Goal: Communication & Community: Answer question/provide support

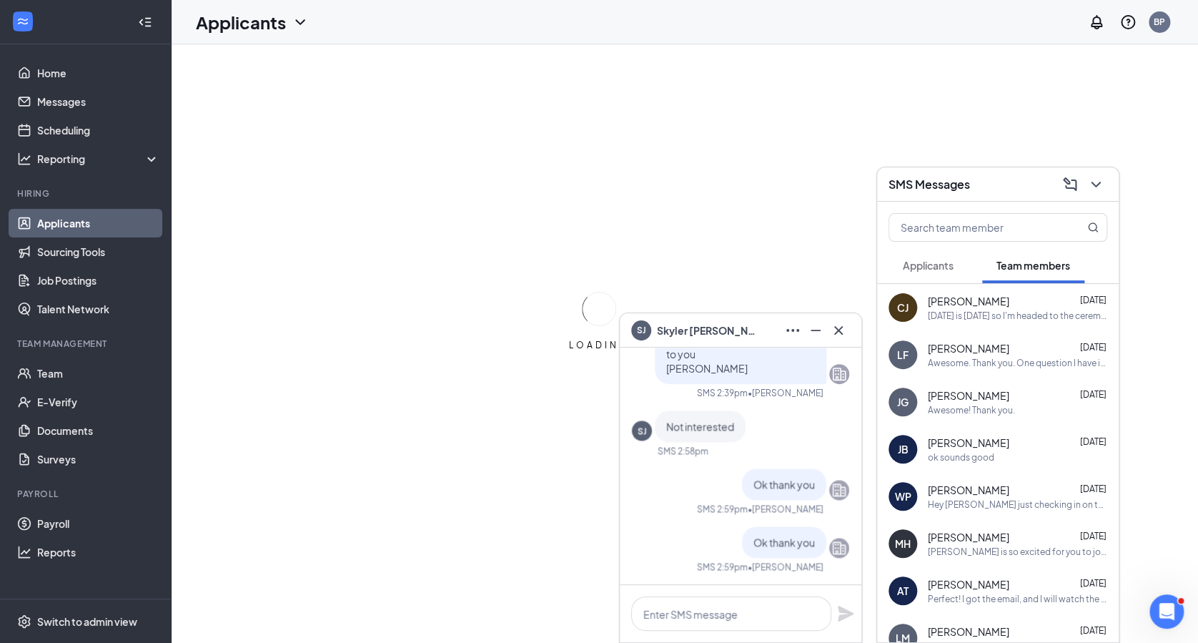
click at [946, 261] on span "Applicants" at bounding box center [928, 265] width 51 height 13
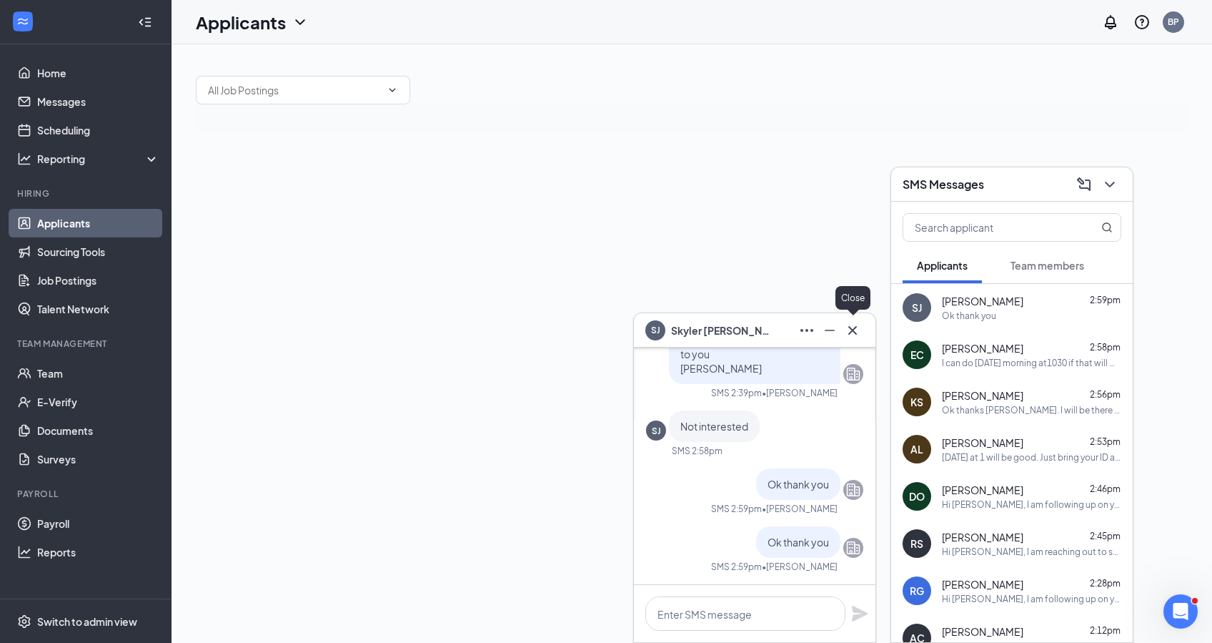
click at [857, 327] on icon "Cross" at bounding box center [852, 330] width 17 height 17
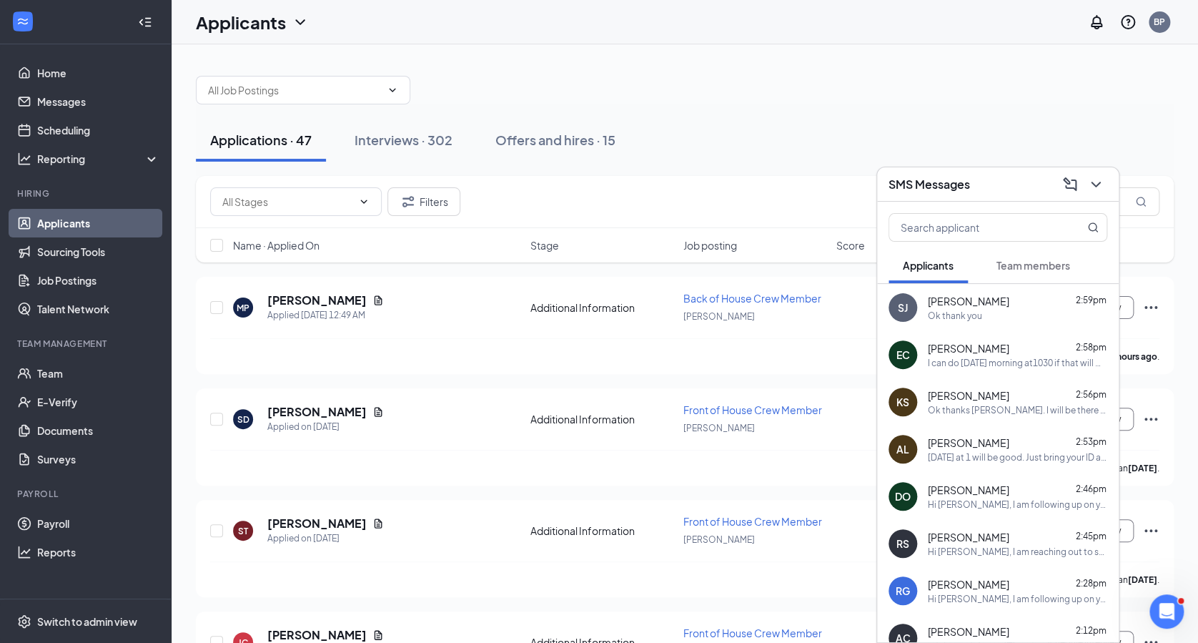
click at [423, 109] on div "Applications · 47 Interviews · 302 Offers and hires · 15" at bounding box center [685, 139] width 978 height 71
click at [427, 136] on div "Interviews · 302" at bounding box center [404, 140] width 98 height 18
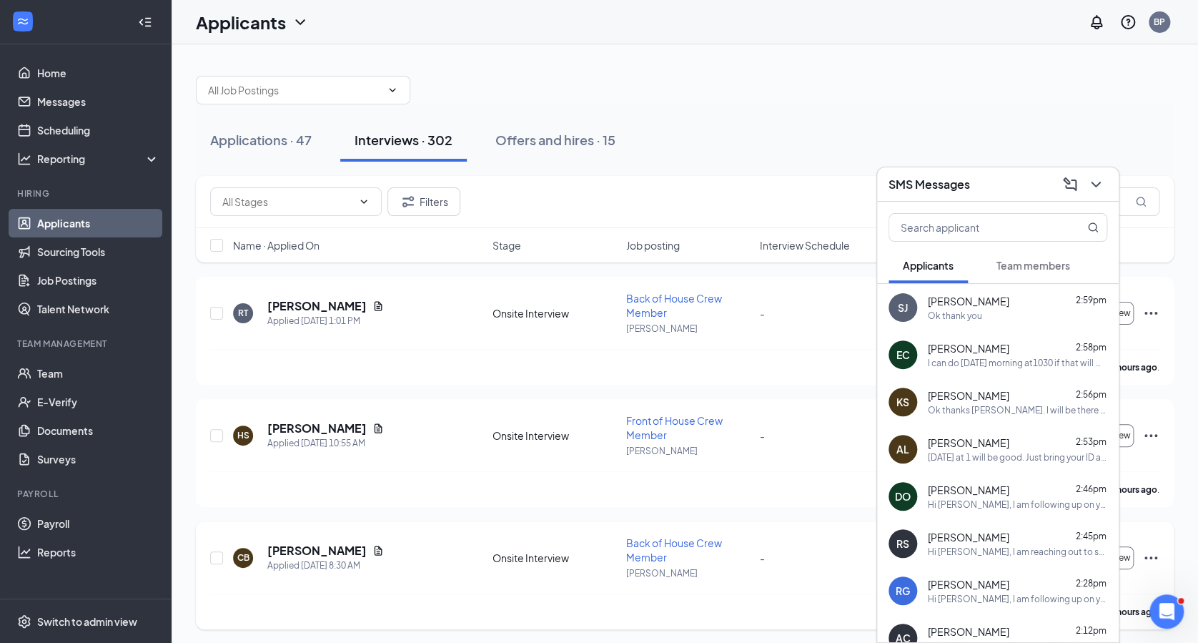
click at [404, 543] on div "CB [PERSON_NAME] Applied [DATE] 8:30 AM" at bounding box center [358, 558] width 250 height 30
click at [1092, 173] on button at bounding box center [1095, 184] width 23 height 23
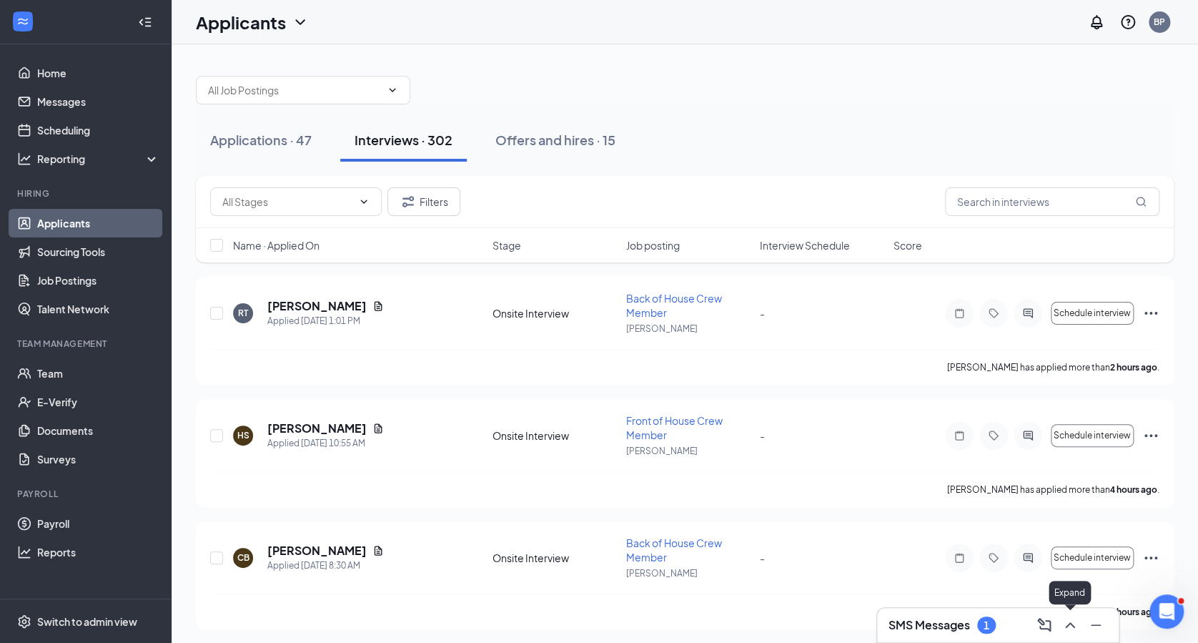
click at [1066, 623] on icon "ChevronUp" at bounding box center [1070, 624] width 17 height 17
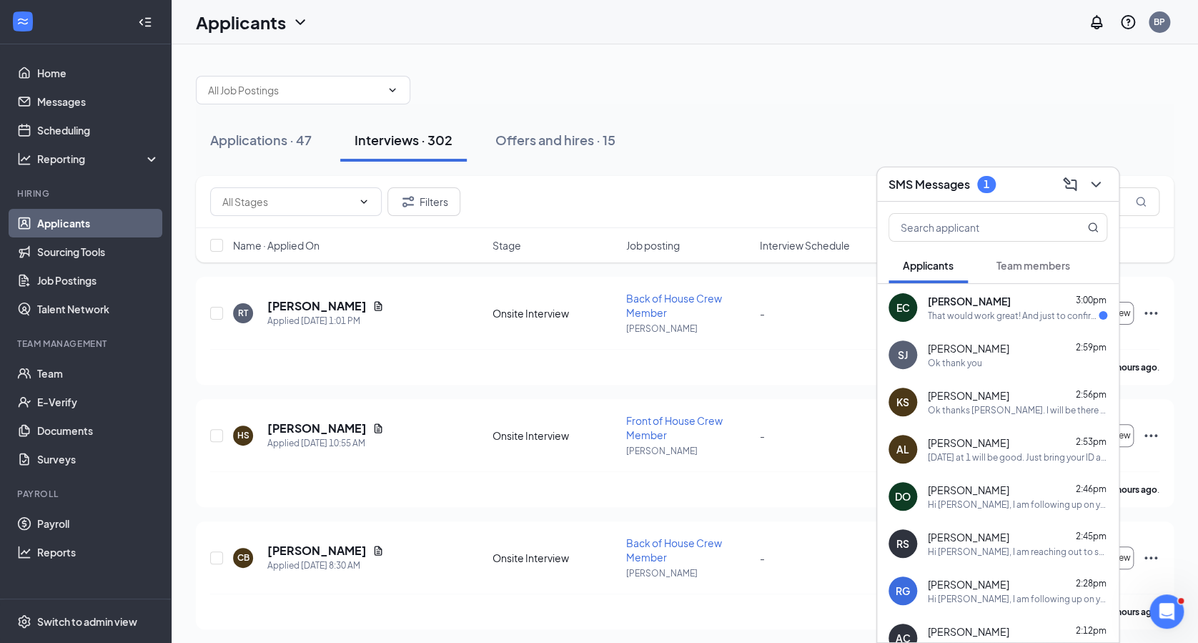
click at [999, 307] on div "[PERSON_NAME] 3:00pm" at bounding box center [1017, 301] width 179 height 14
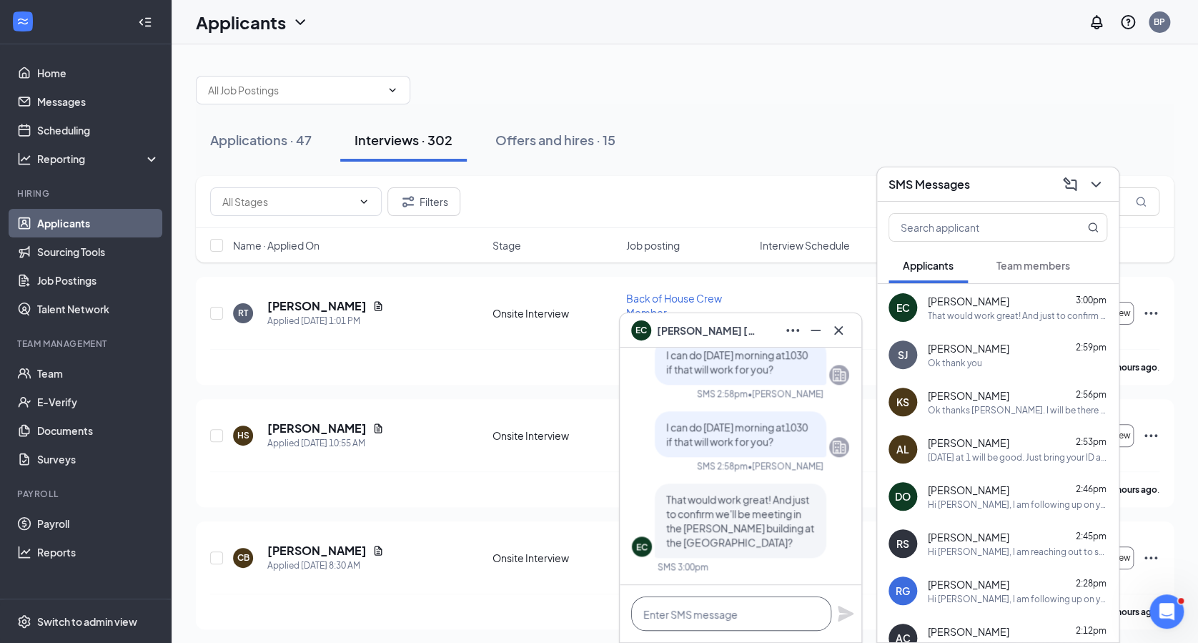
click at [681, 618] on textarea at bounding box center [731, 613] width 200 height 34
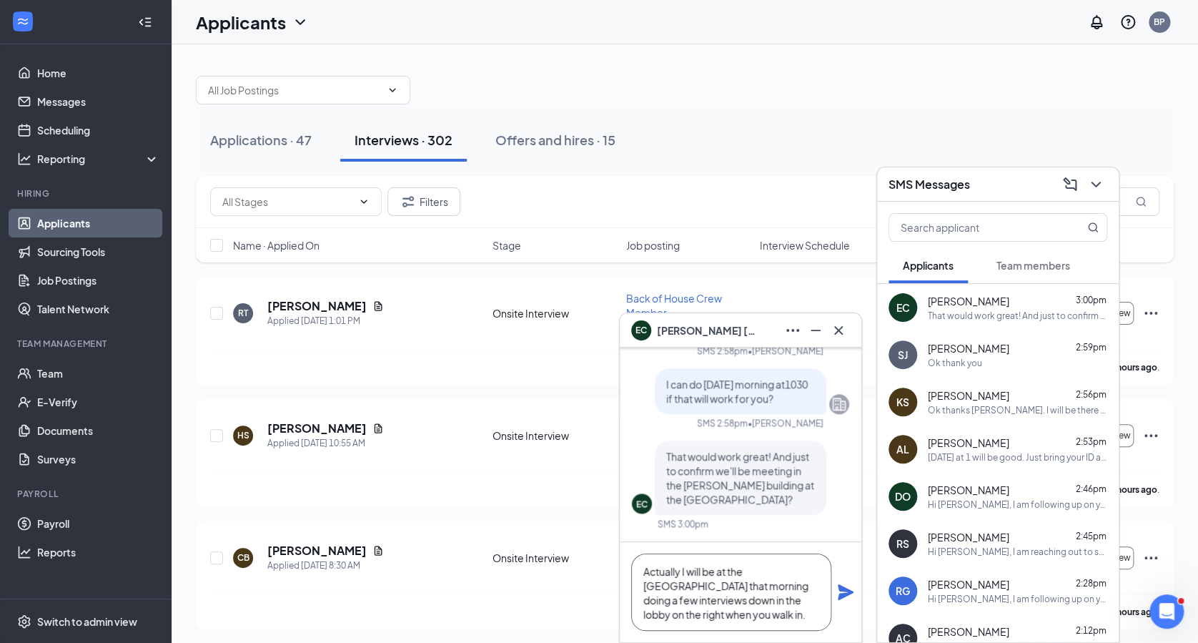
click at [812, 575] on textarea "Actually I will be at the [GEOGRAPHIC_DATA] that morning doing a few interviews…" at bounding box center [731, 591] width 200 height 77
click at [794, 618] on textarea "Actually I will be at the [GEOGRAPHIC_DATA] in [GEOGRAPHIC_DATA] that morning d…" at bounding box center [731, 591] width 200 height 77
type textarea "Actually I will be at the [GEOGRAPHIC_DATA] in [GEOGRAPHIC_DATA] that morning d…"
click at [841, 595] on icon "Plane" at bounding box center [846, 592] width 16 height 16
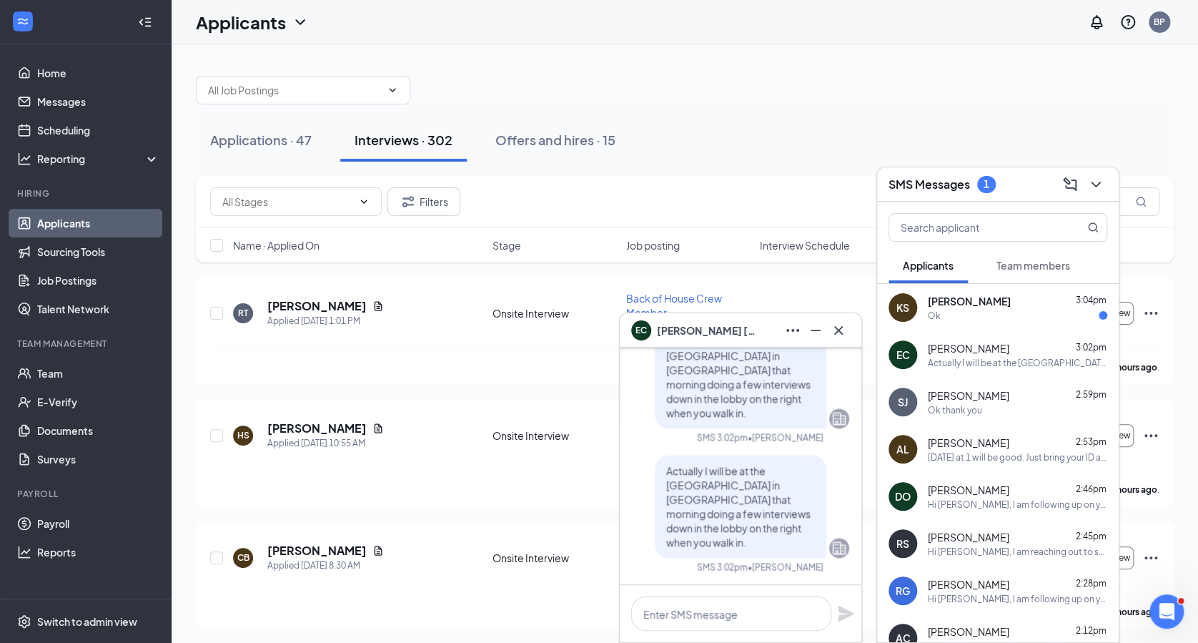
click at [944, 315] on div "Ok" at bounding box center [1017, 316] width 179 height 12
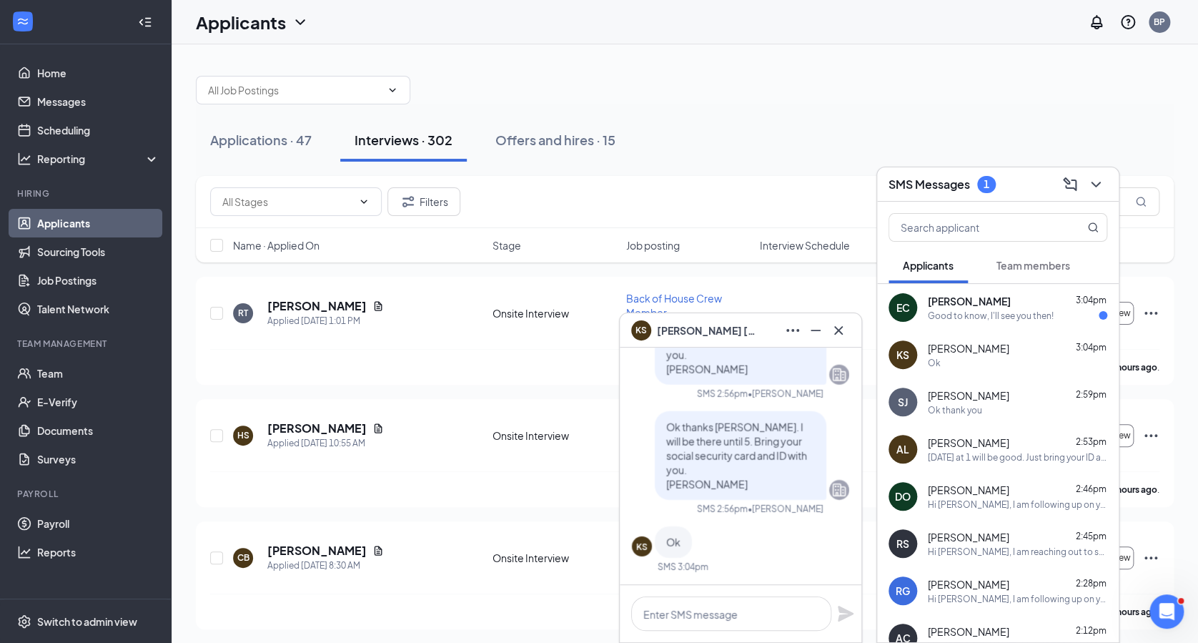
click at [836, 196] on div "Filters" at bounding box center [684, 201] width 949 height 29
click at [1007, 313] on div "Good to know, I'll see you then!" at bounding box center [991, 316] width 126 height 12
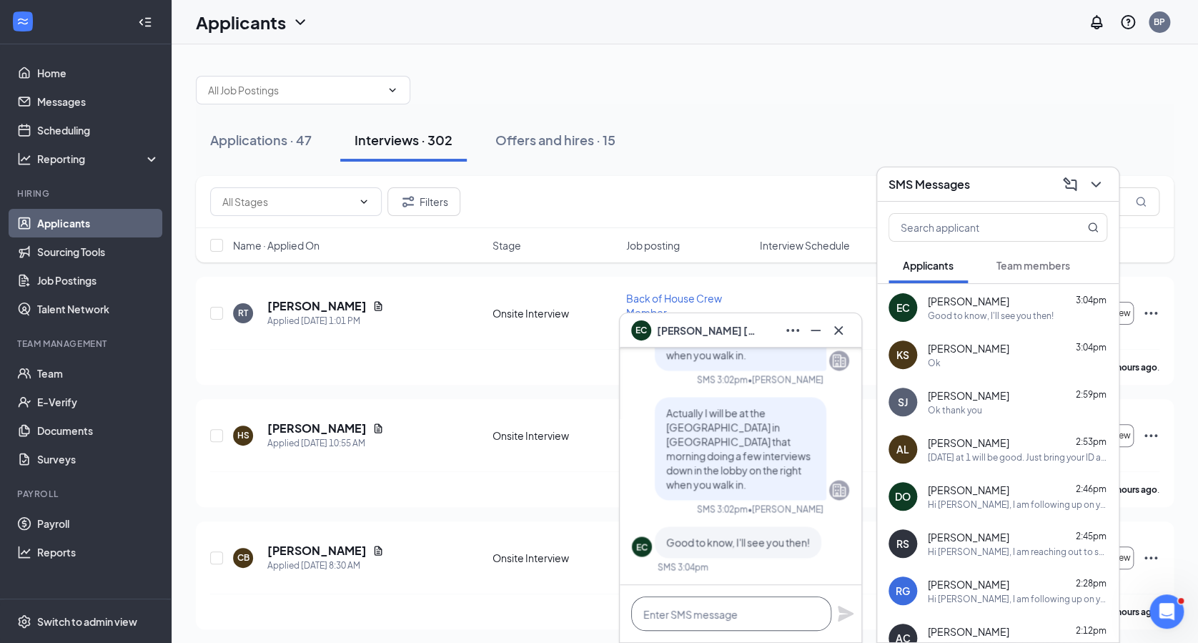
click at [782, 628] on textarea at bounding box center [731, 613] width 200 height 34
type textarea "thanks see you [DATE]"
click at [851, 613] on icon "Plane" at bounding box center [846, 614] width 16 height 16
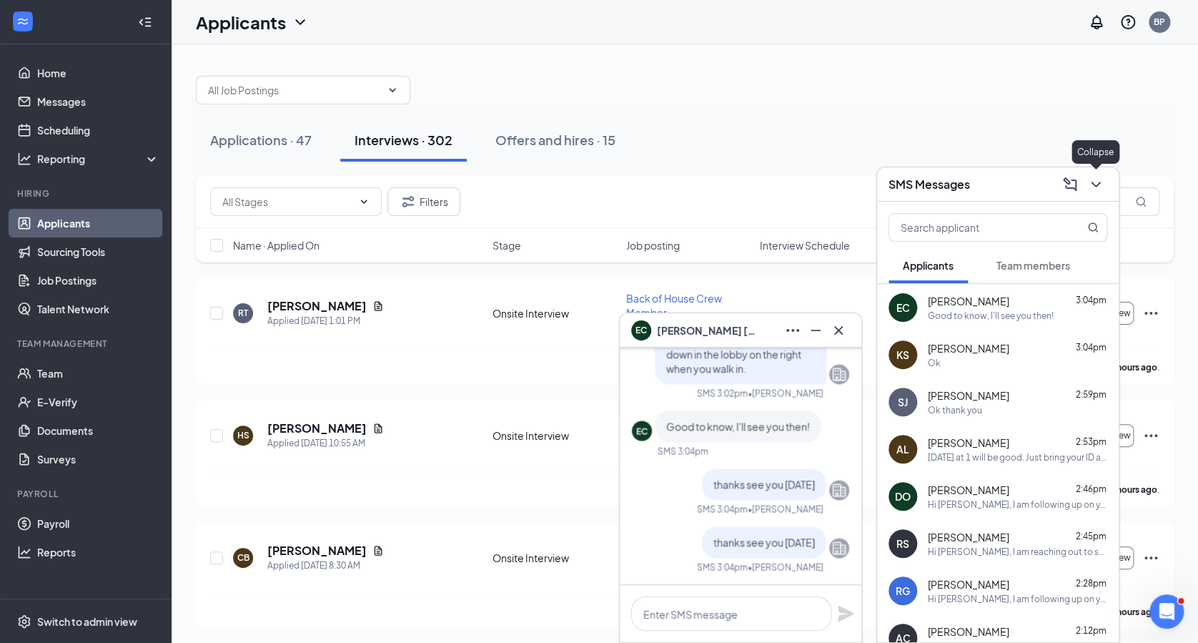
click at [1092, 179] on icon "ChevronDown" at bounding box center [1095, 184] width 17 height 17
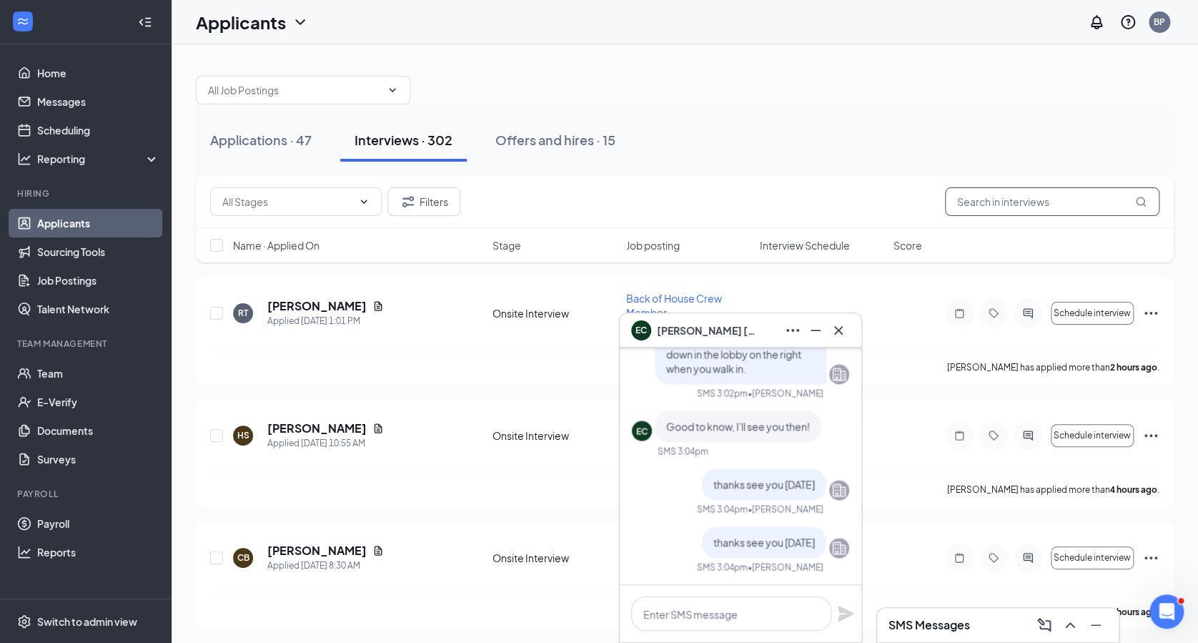
click at [1017, 189] on input "text" at bounding box center [1052, 201] width 214 height 29
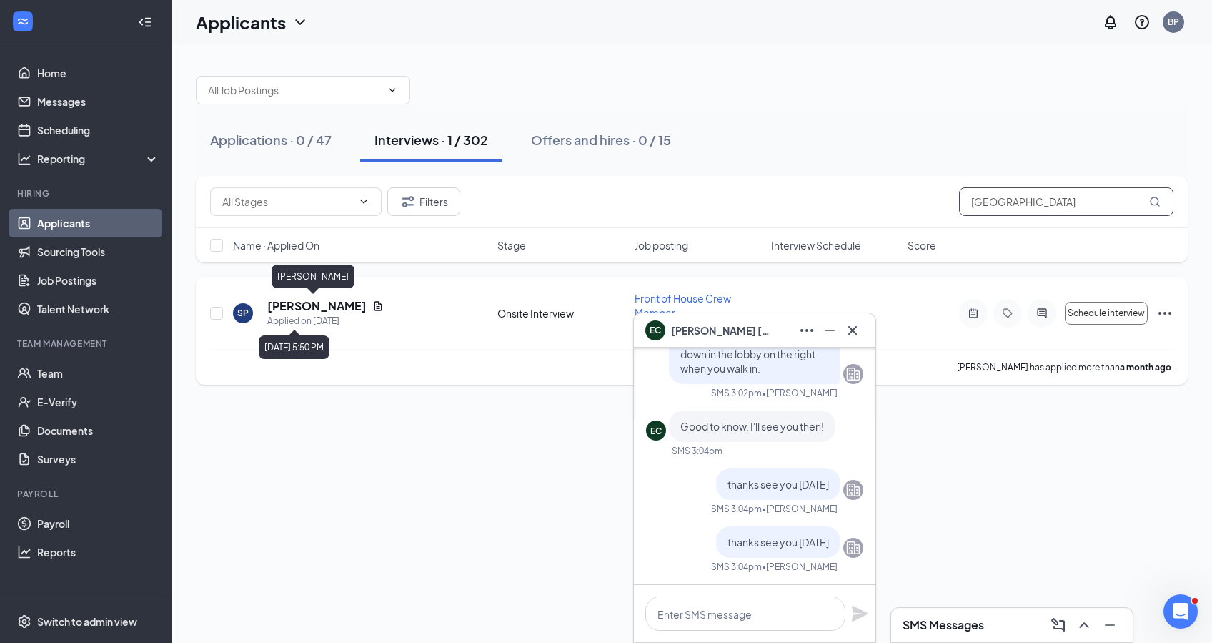
type input "[GEOGRAPHIC_DATA]"
click at [305, 307] on h5 "[PERSON_NAME]" at bounding box center [316, 306] width 99 height 16
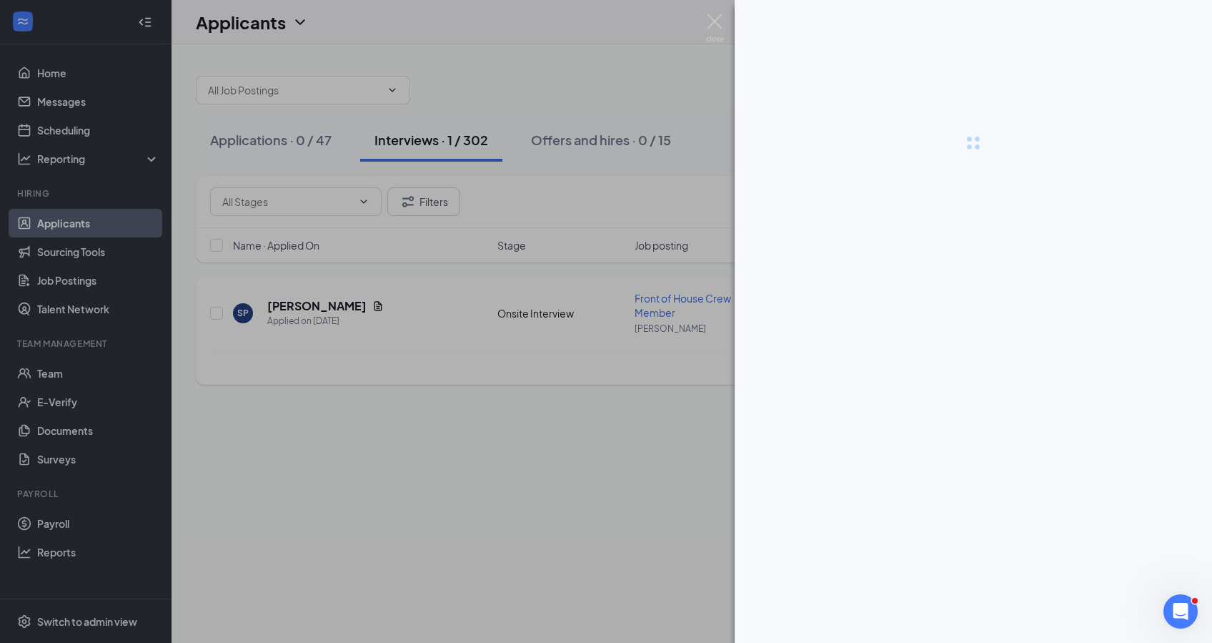
click at [305, 307] on div at bounding box center [606, 321] width 1212 height 643
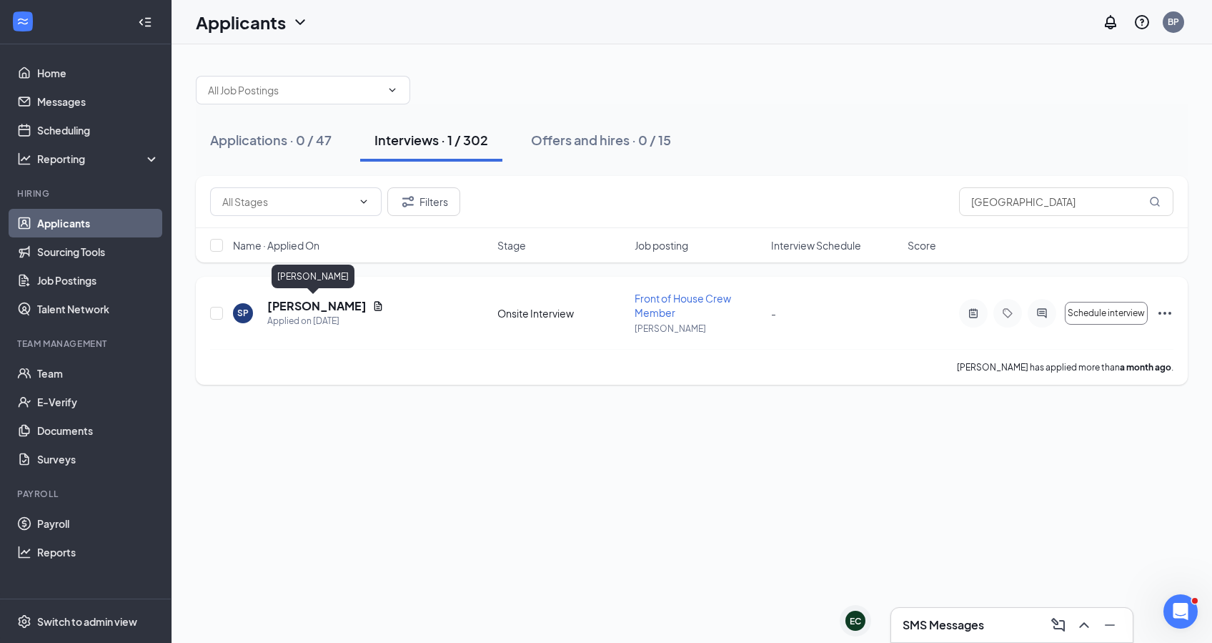
click at [294, 303] on h5 "[PERSON_NAME]" at bounding box center [316, 306] width 99 height 16
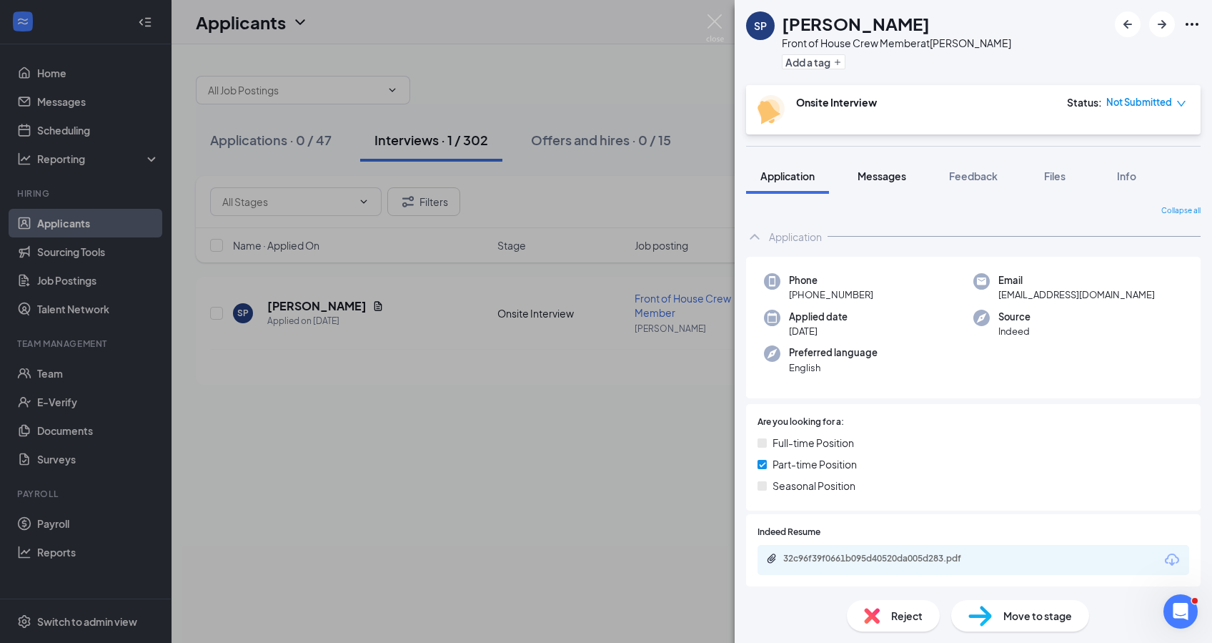
click at [881, 177] on span "Messages" at bounding box center [882, 175] width 49 height 13
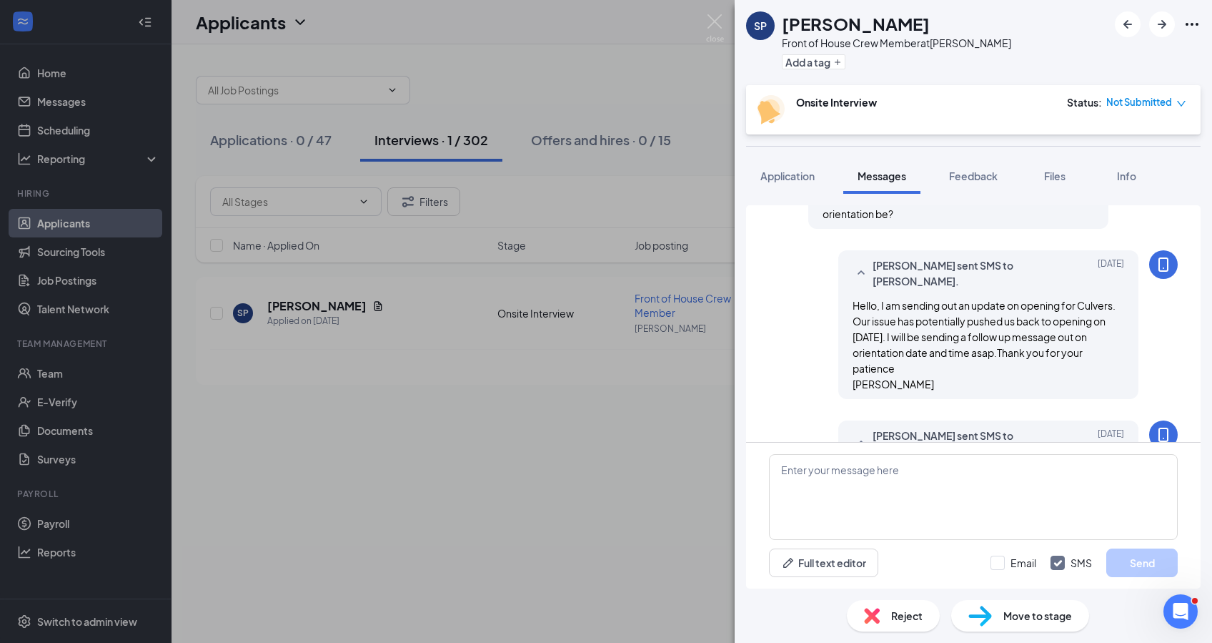
scroll to position [848, 0]
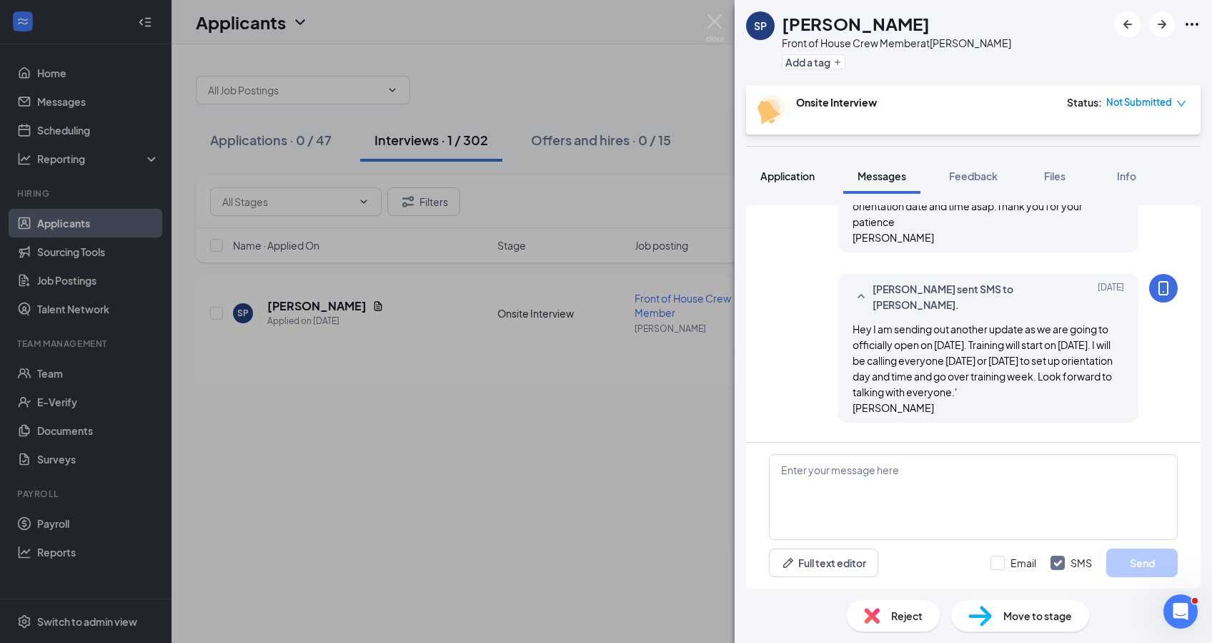
click at [789, 182] on div "Application" at bounding box center [788, 176] width 54 height 14
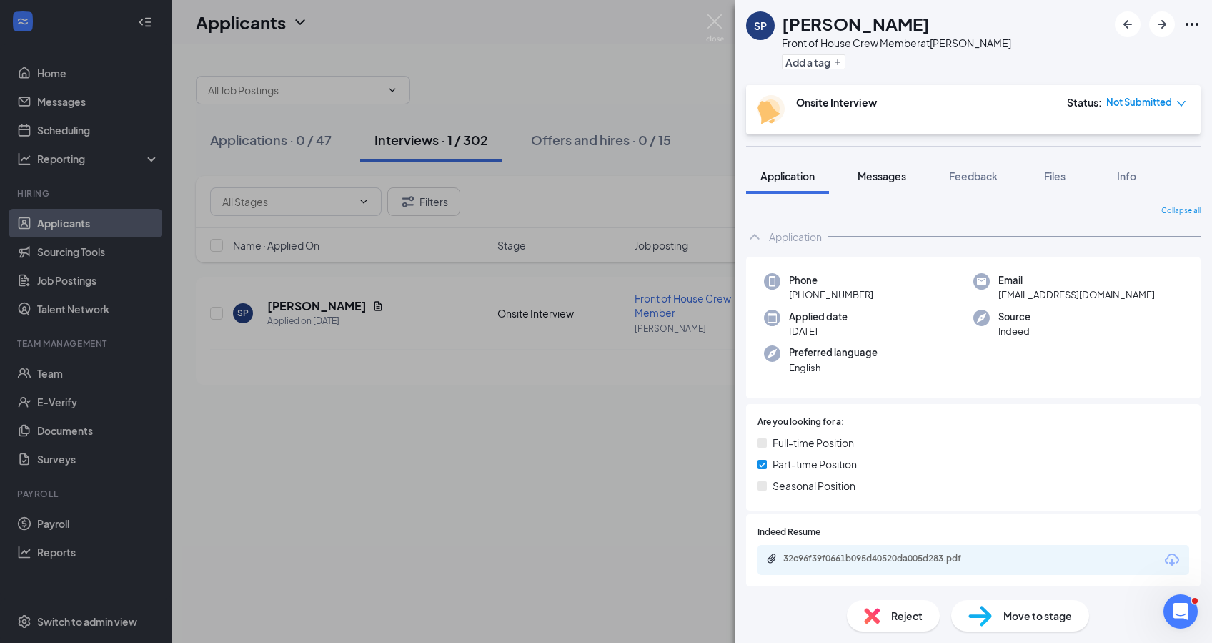
click at [870, 185] on button "Messages" at bounding box center [882, 176] width 77 height 36
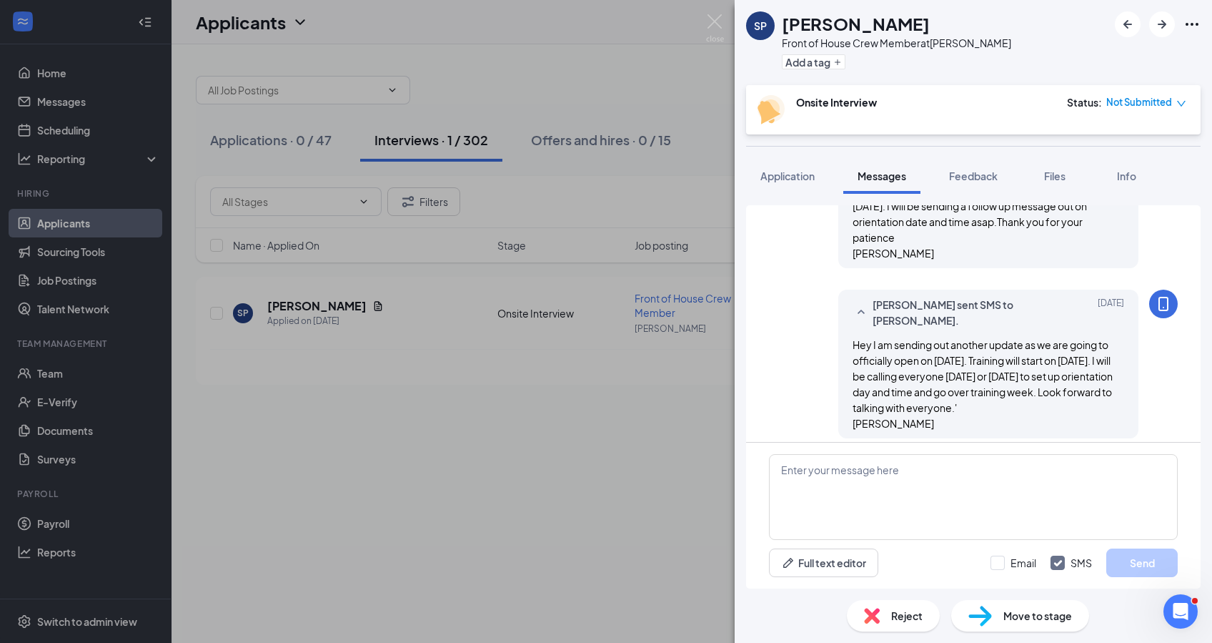
scroll to position [848, 0]
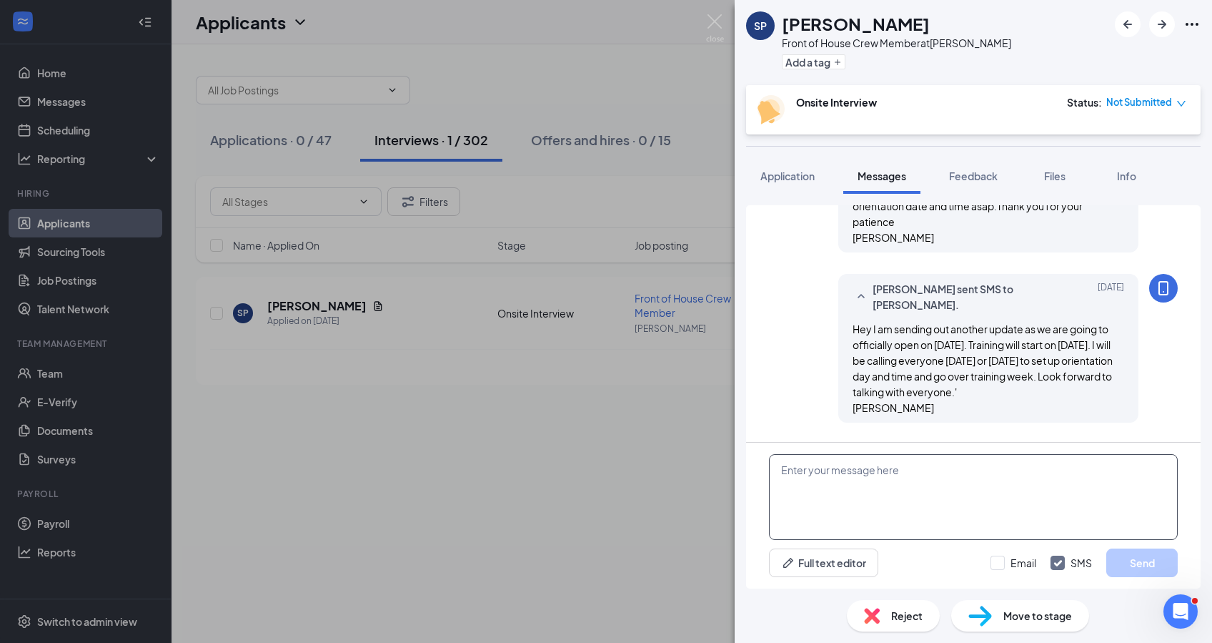
click at [829, 478] on textarea at bounding box center [973, 497] width 409 height 86
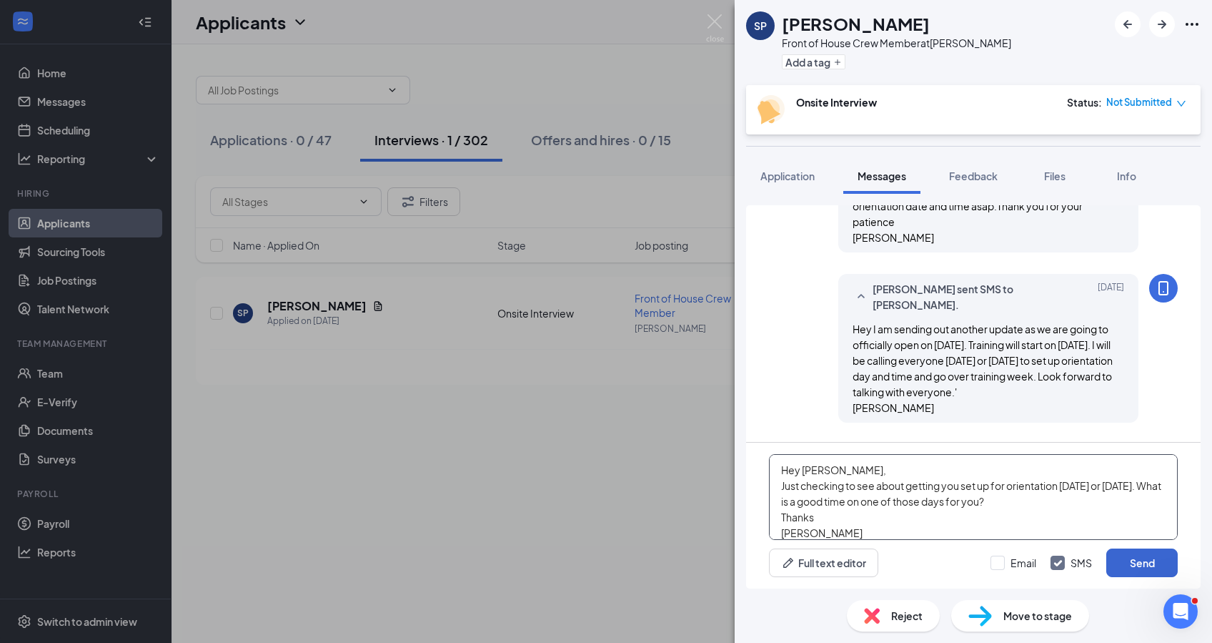
type textarea "Hey [PERSON_NAME], Just checking to see about getting you set up for orientatio…"
click at [1126, 560] on button "Send" at bounding box center [1142, 562] width 71 height 29
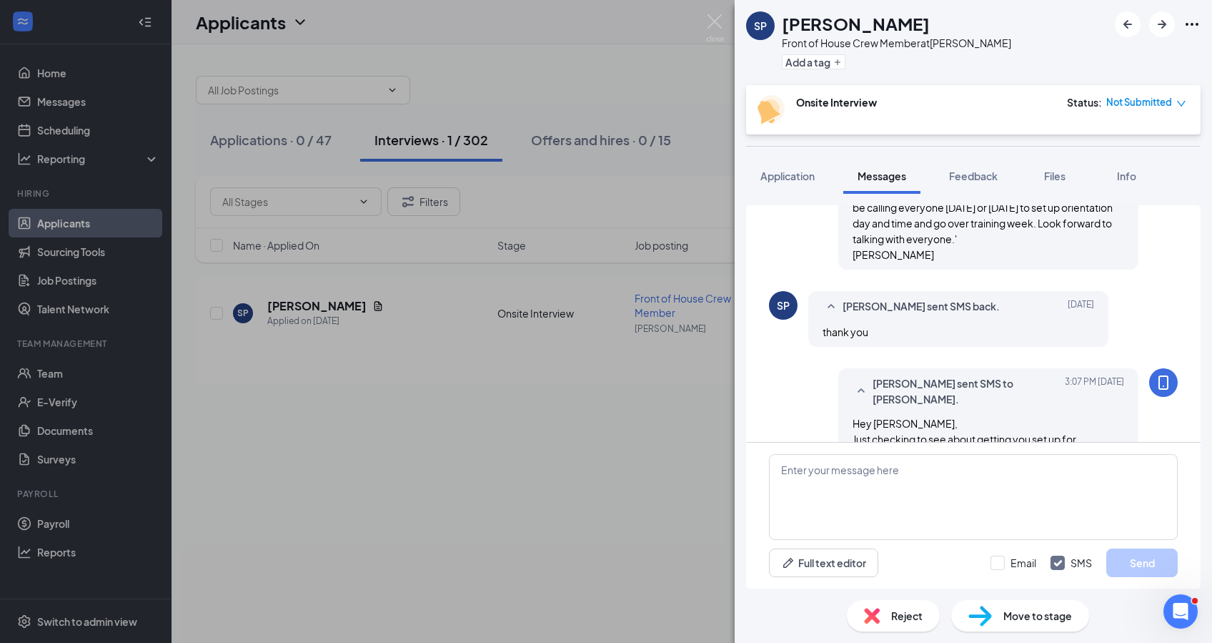
scroll to position [1004, 0]
click at [473, 73] on div "SP [PERSON_NAME] Front of House Crew Member at [PERSON_NAME] Add a tag Onsite I…" at bounding box center [606, 321] width 1212 height 643
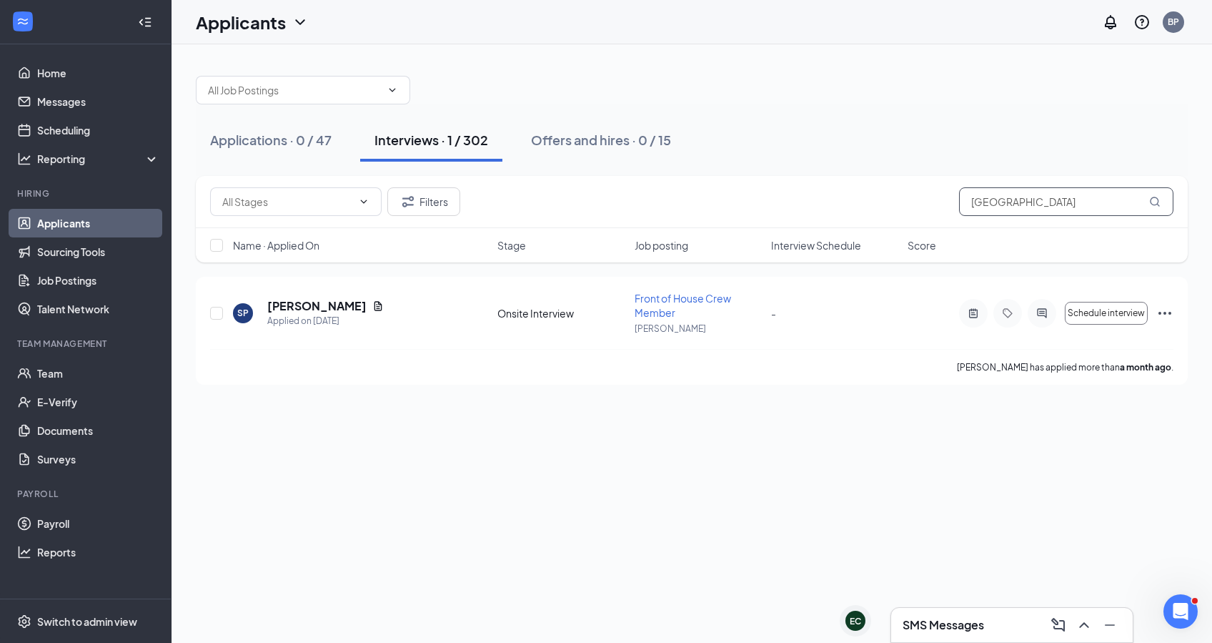
click at [1064, 206] on input "[GEOGRAPHIC_DATA]" at bounding box center [1066, 201] width 214 height 29
type input "s"
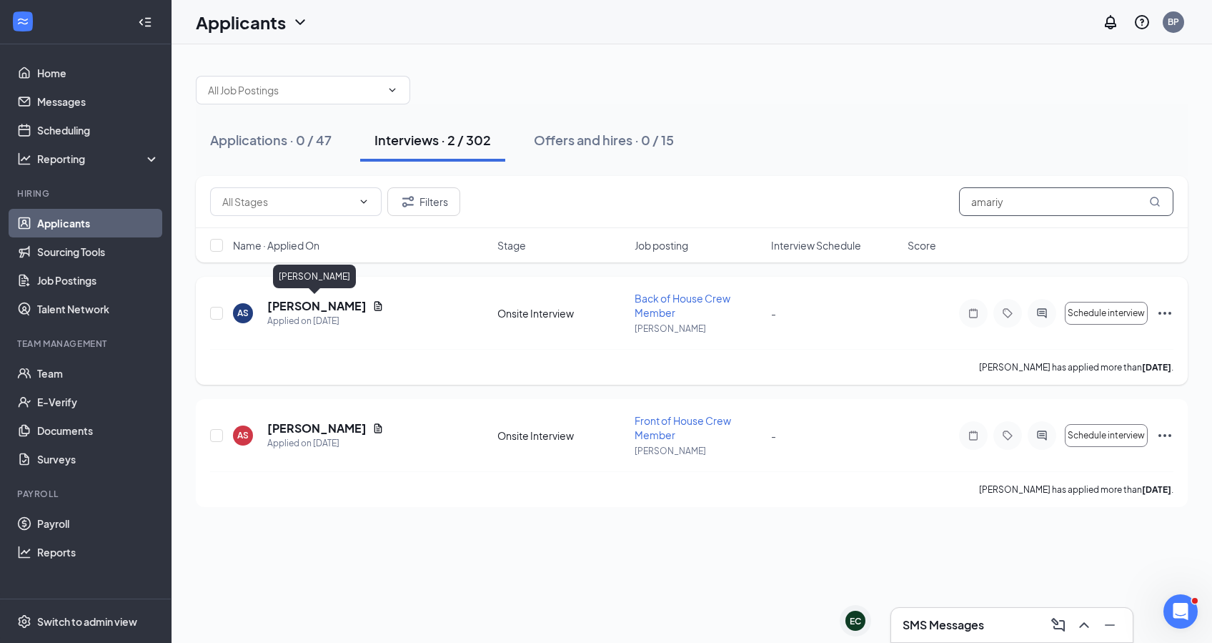
type input "amariy"
click at [320, 306] on h5 "[PERSON_NAME]" at bounding box center [316, 306] width 99 height 16
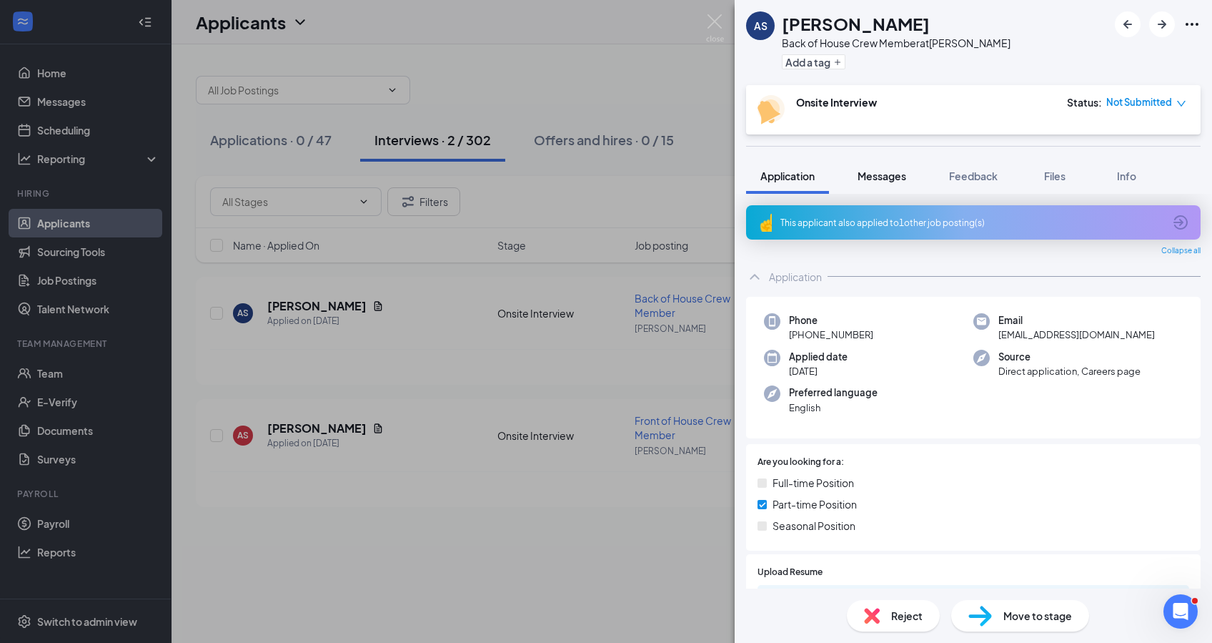
click at [885, 169] on span "Messages" at bounding box center [882, 175] width 49 height 13
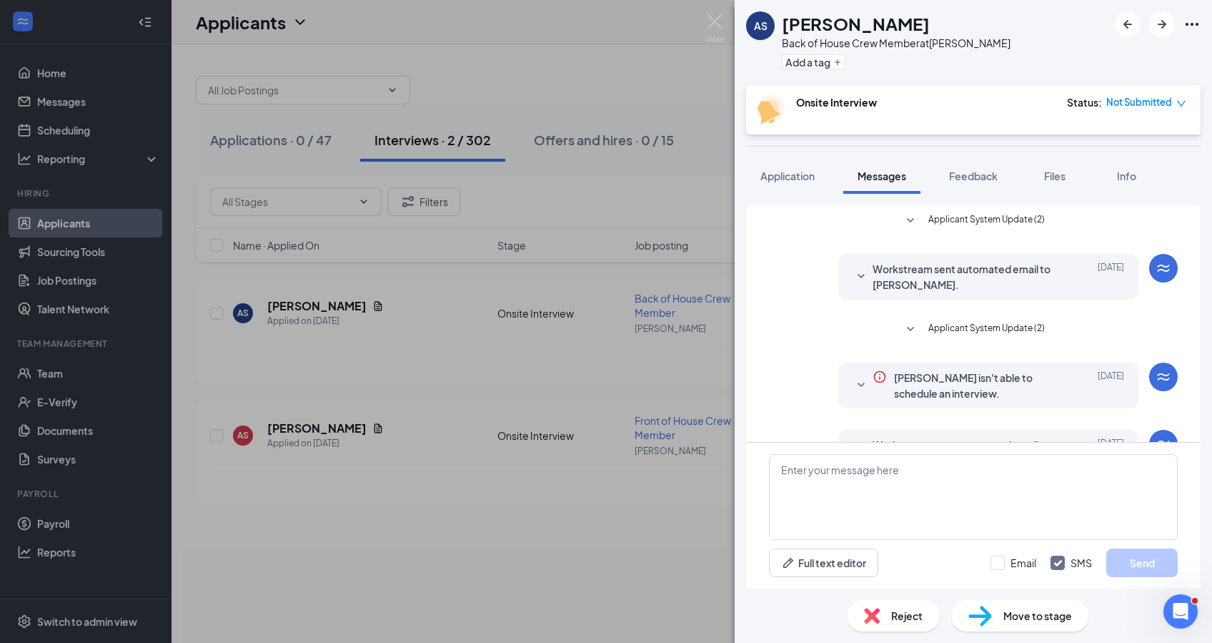
click at [337, 307] on div "AS [PERSON_NAME] Back of House Crew Member at [PERSON_NAME] Add a tag Onsite In…" at bounding box center [606, 321] width 1212 height 643
click at [327, 302] on div "AS [PERSON_NAME] Back of House Crew Member at [PERSON_NAME] Add a tag Onsite In…" at bounding box center [606, 321] width 1212 height 643
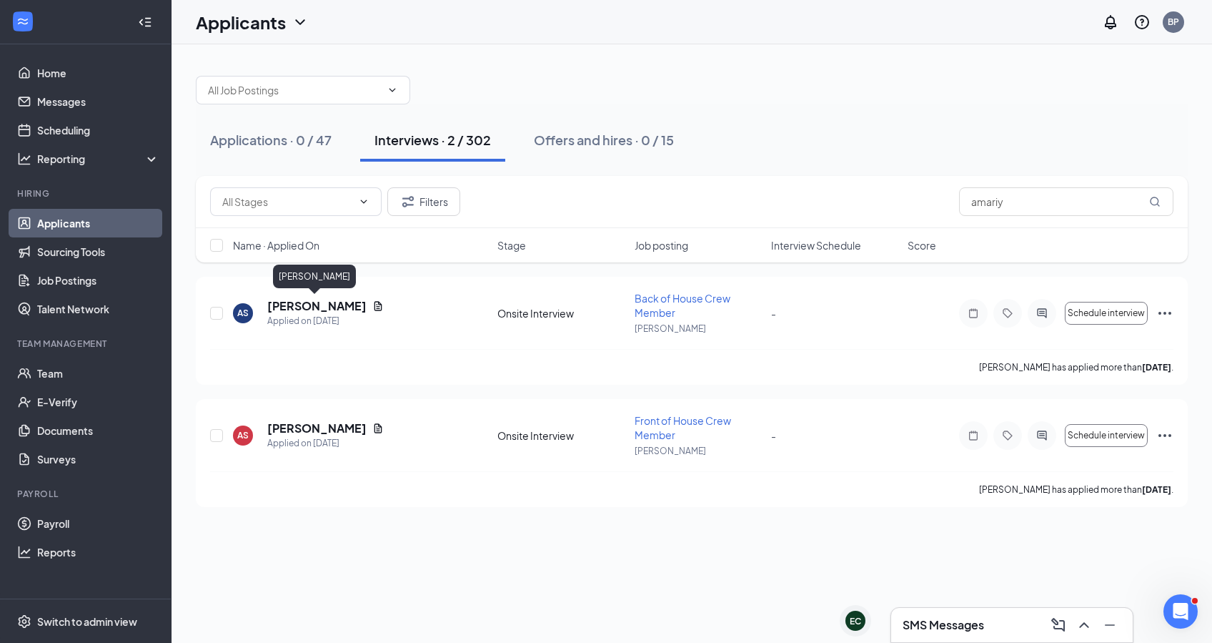
click at [327, 302] on h5 "[PERSON_NAME]" at bounding box center [316, 306] width 99 height 16
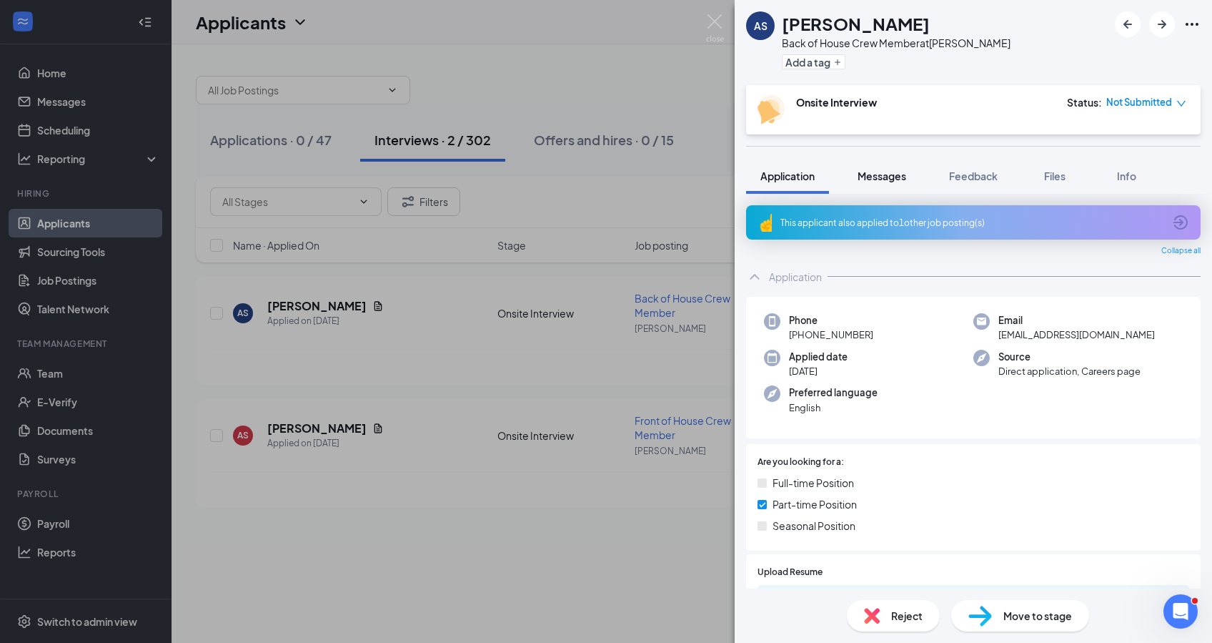
click at [900, 169] on div "Messages" at bounding box center [882, 176] width 49 height 14
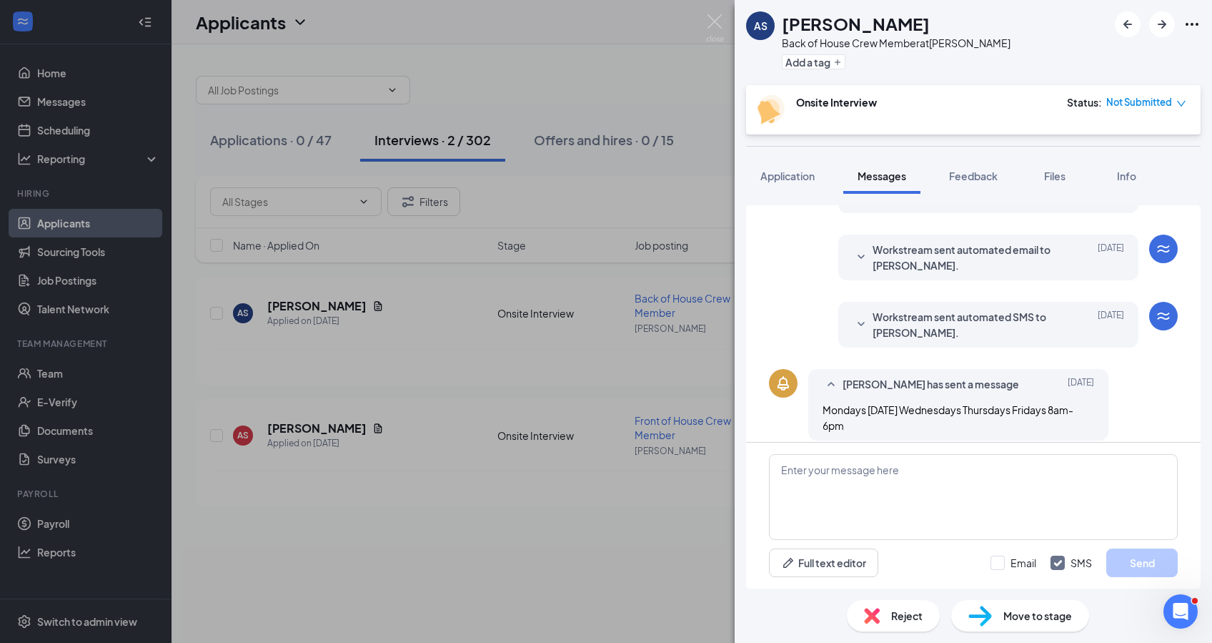
scroll to position [207, 0]
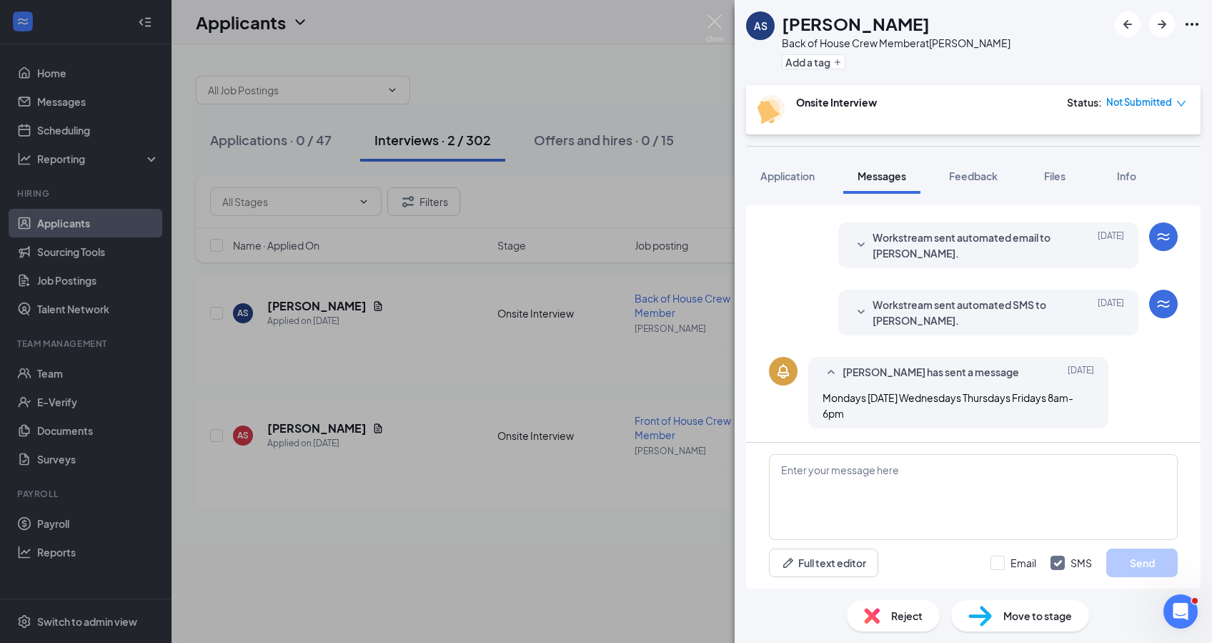
click at [276, 419] on div "AS [PERSON_NAME] Back of House Crew Member at [PERSON_NAME] Add a tag Onsite In…" at bounding box center [606, 321] width 1212 height 643
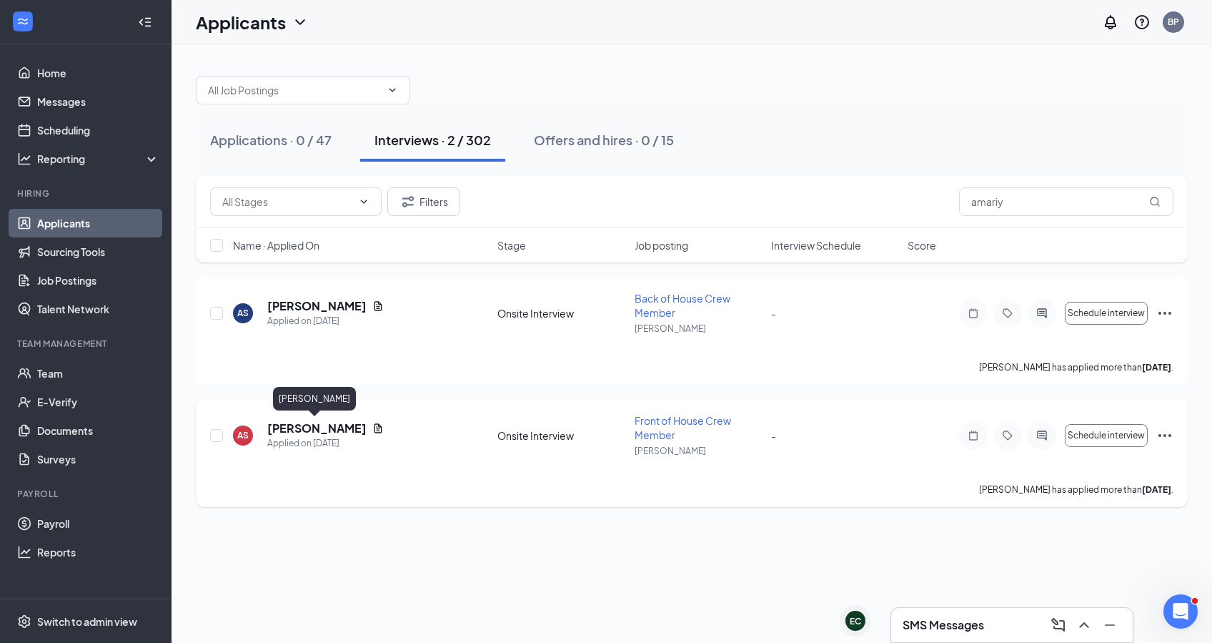
click at [319, 417] on div "AS [PERSON_NAME] Applied on [DATE] Onsite Interview Front of House Crew Member …" at bounding box center [692, 442] width 964 height 58
click at [319, 421] on h5 "[PERSON_NAME]" at bounding box center [316, 428] width 99 height 16
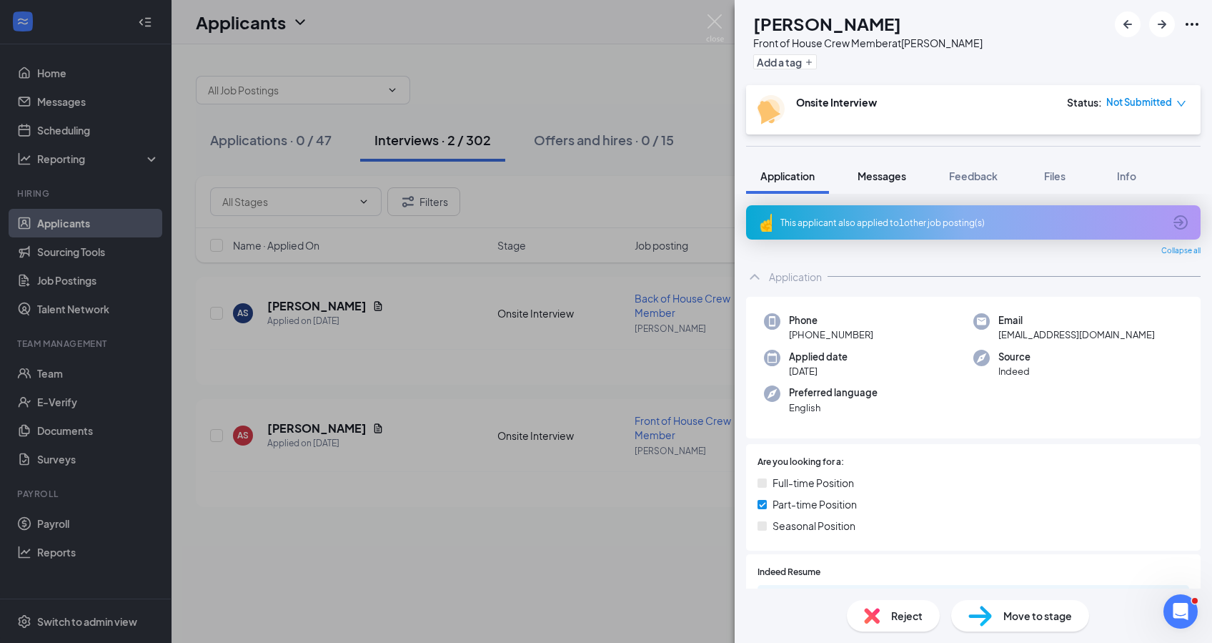
click at [889, 184] on button "Messages" at bounding box center [882, 176] width 77 height 36
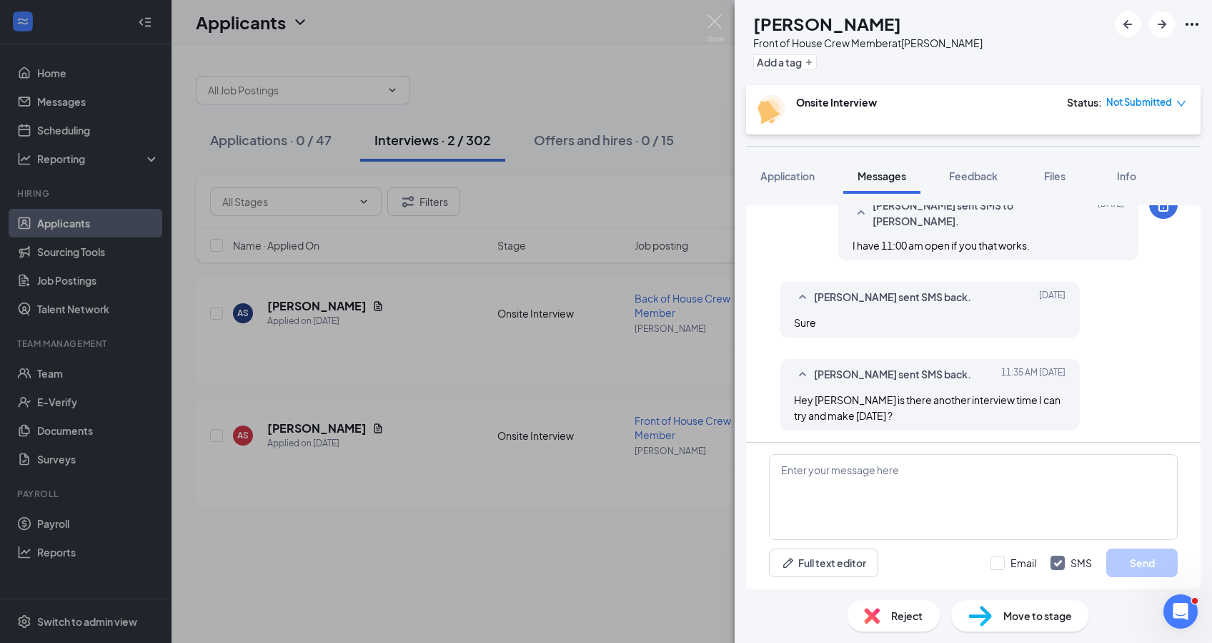
scroll to position [781, 0]
